Goal: Task Accomplishment & Management: Manage account settings

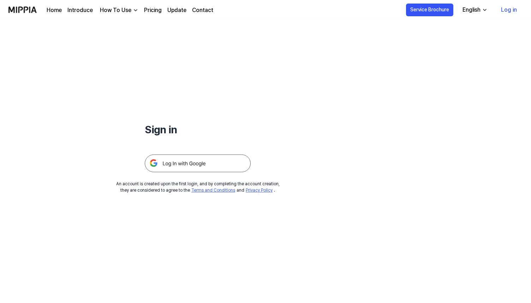
click at [210, 166] on img at bounding box center [198, 163] width 106 height 18
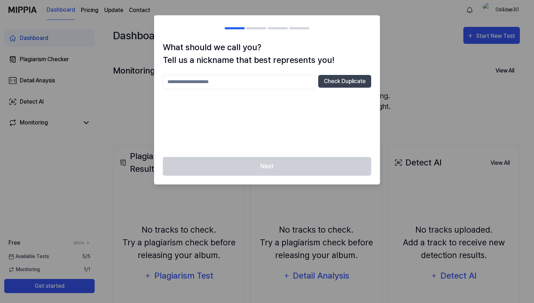
click at [296, 85] on input "text" at bounding box center [239, 82] width 153 height 14
type input "********"
click at [342, 83] on button "Check Duplicate" at bounding box center [344, 81] width 53 height 13
click at [247, 21] on h2 at bounding box center [266, 28] width 225 height 25
click at [126, 85] on div at bounding box center [267, 151] width 534 height 303
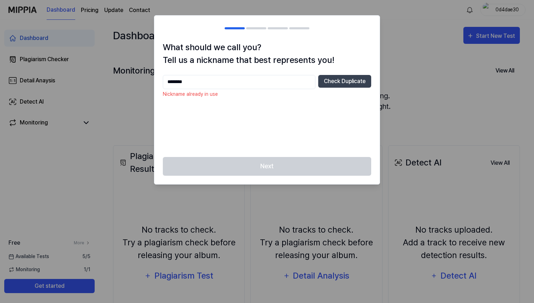
click at [447, 93] on div at bounding box center [267, 151] width 534 height 303
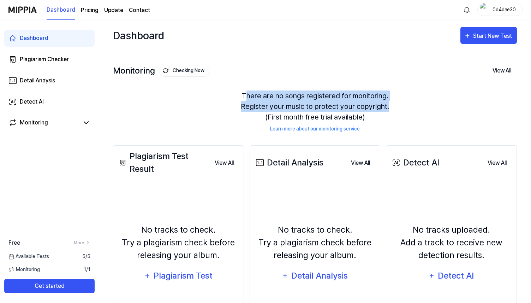
drag, startPoint x: 248, startPoint y: 95, endPoint x: 386, endPoint y: 107, distance: 139.3
click at [386, 107] on div "There are no songs registered for monitoring. Register your music to protect yo…" at bounding box center [315, 111] width 404 height 59
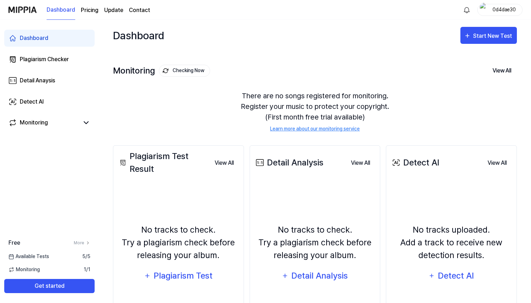
click at [335, 106] on div "There are no songs registered for monitoring. Register your music to protect yo…" at bounding box center [315, 111] width 404 height 59
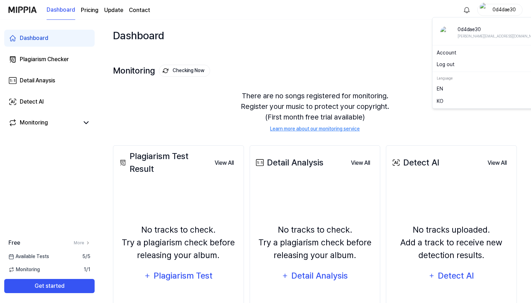
click at [502, 12] on div "0d4dae30" at bounding box center [505, 10] width 28 height 8
click at [399, 74] on div "Monitoring Checking Now View All" at bounding box center [315, 70] width 404 height 11
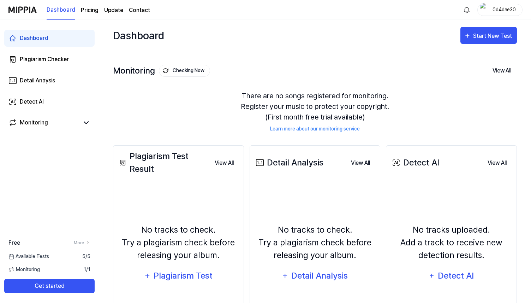
click at [502, 14] on div "0d4dae30" at bounding box center [500, 10] width 45 height 12
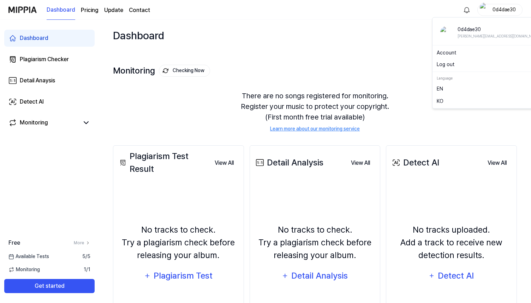
click at [450, 53] on link "Account" at bounding box center [490, 52] width 107 height 7
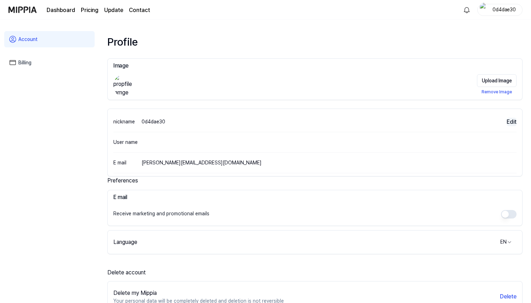
click at [515, 122] on button "Edit" at bounding box center [512, 122] width 10 height 8
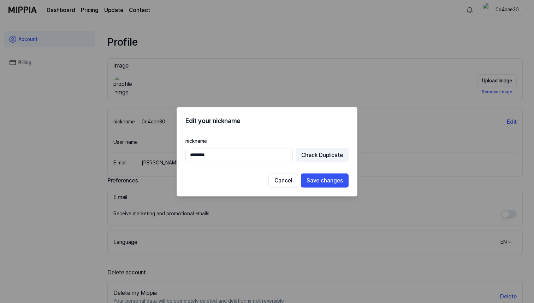
click at [253, 155] on input "********" at bounding box center [238, 155] width 107 height 14
click at [247, 160] on input "********" at bounding box center [238, 155] width 107 height 14
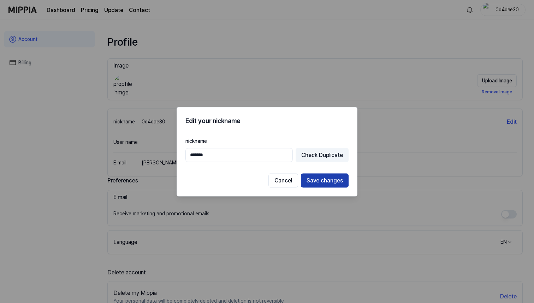
type input "*******"
click at [325, 179] on button "Save changes" at bounding box center [325, 180] width 48 height 14
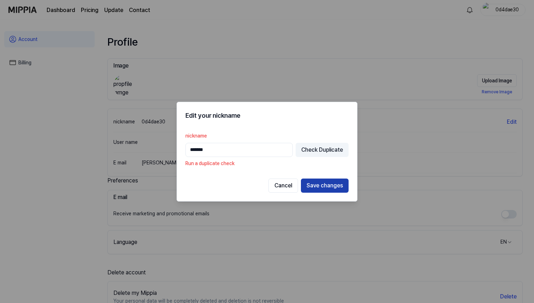
click at [318, 188] on button "Save changes" at bounding box center [325, 185] width 48 height 14
click at [345, 143] on button "Check Duplicate" at bounding box center [322, 150] width 53 height 14
click at [336, 143] on button "Check Duplicate" at bounding box center [322, 150] width 53 height 14
click at [331, 147] on button "Check Duplicate" at bounding box center [322, 150] width 53 height 14
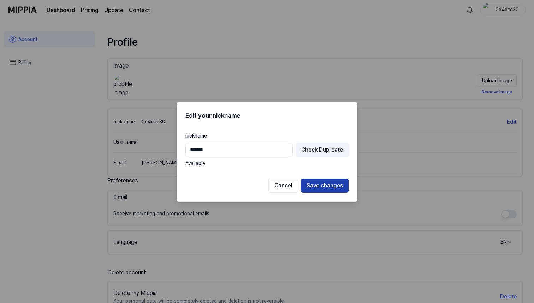
click at [328, 184] on button "Save changes" at bounding box center [325, 185] width 48 height 14
